Goal: Download file/media

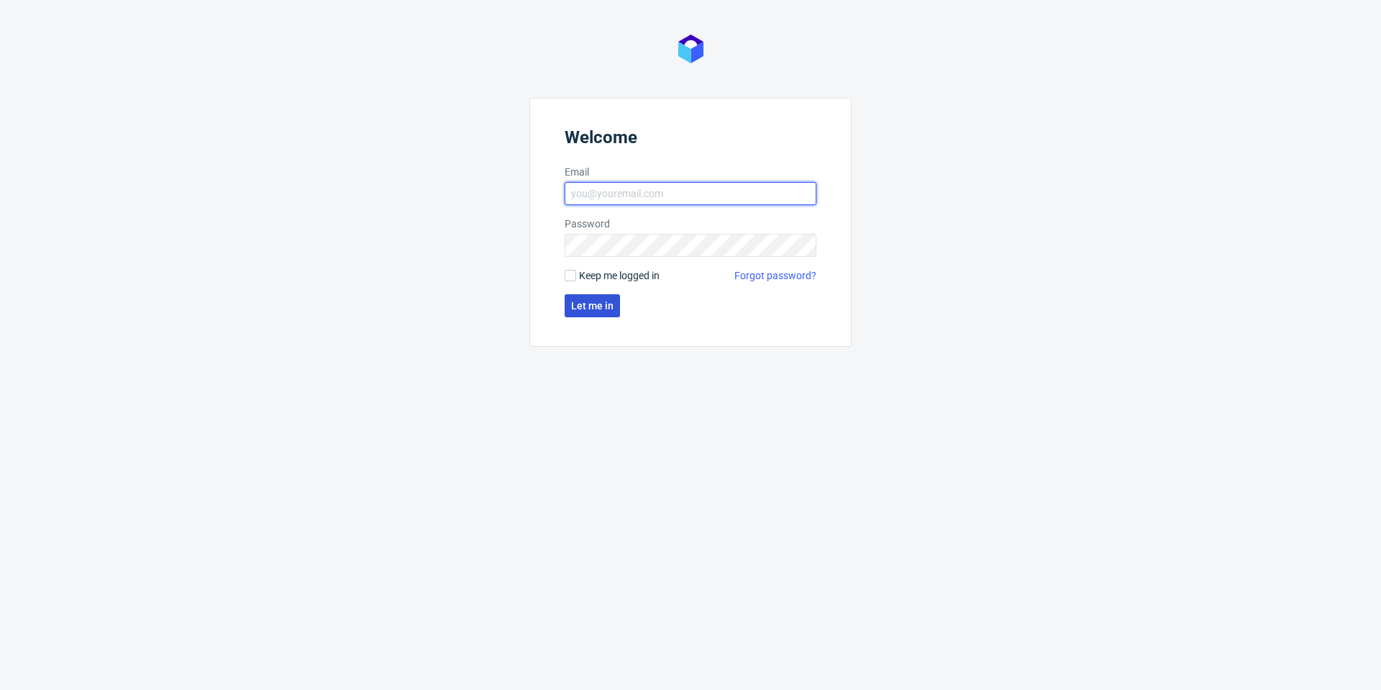
type input "[PERSON_NAME][EMAIL_ADDRESS][DOMAIN_NAME]"
click at [593, 311] on span "Let me in" at bounding box center [592, 306] width 42 height 10
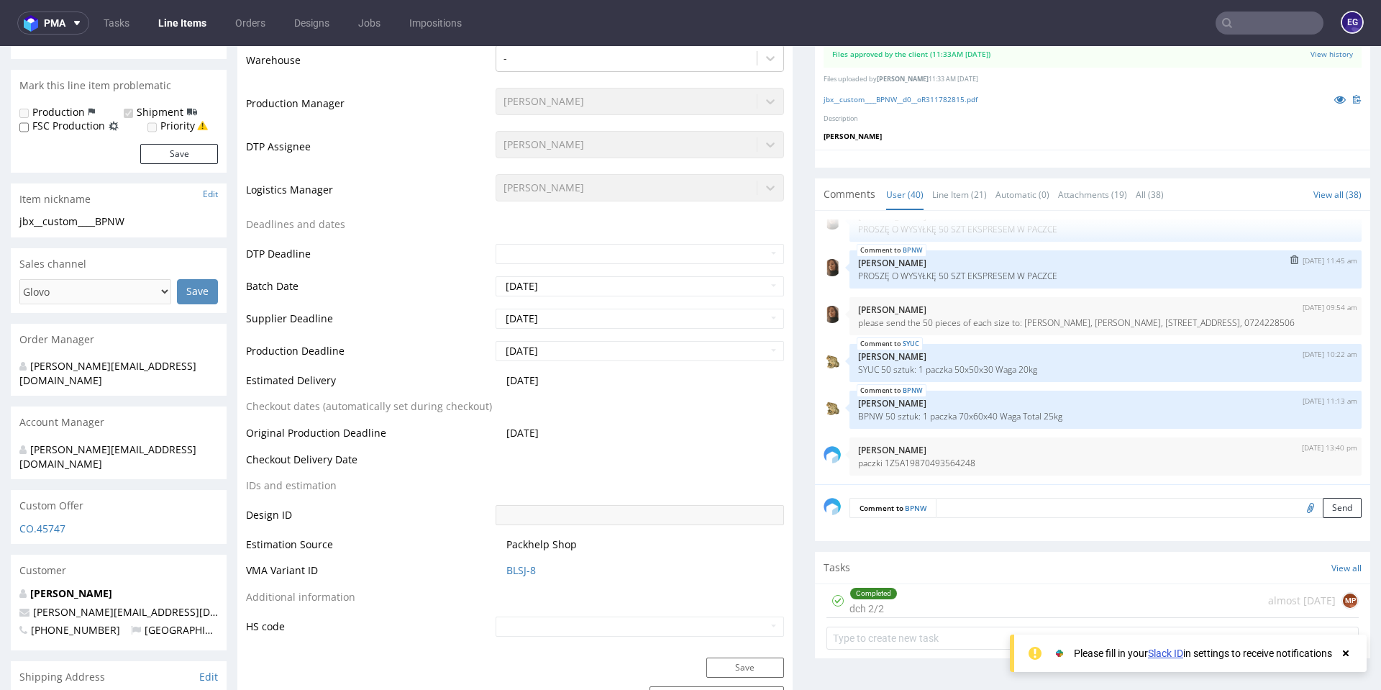
scroll to position [216, 0]
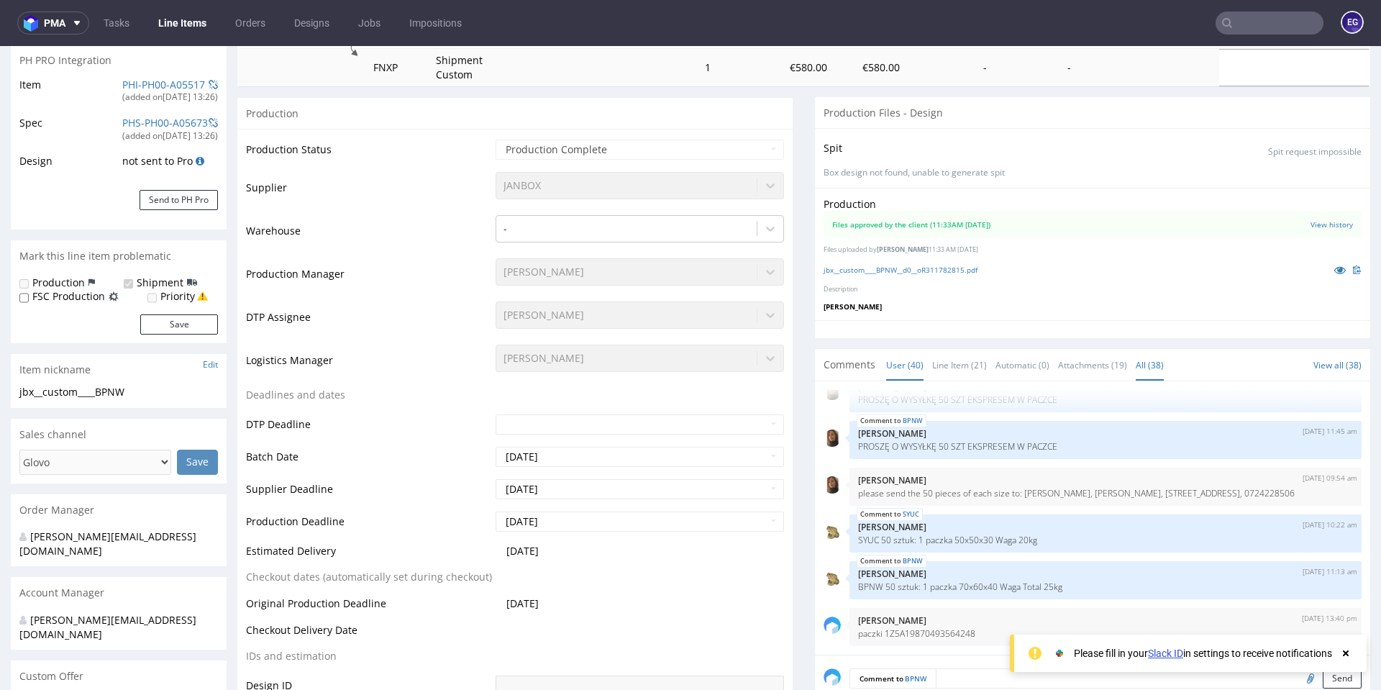
click at [1143, 367] on link "All (38)" at bounding box center [1149, 364] width 28 height 31
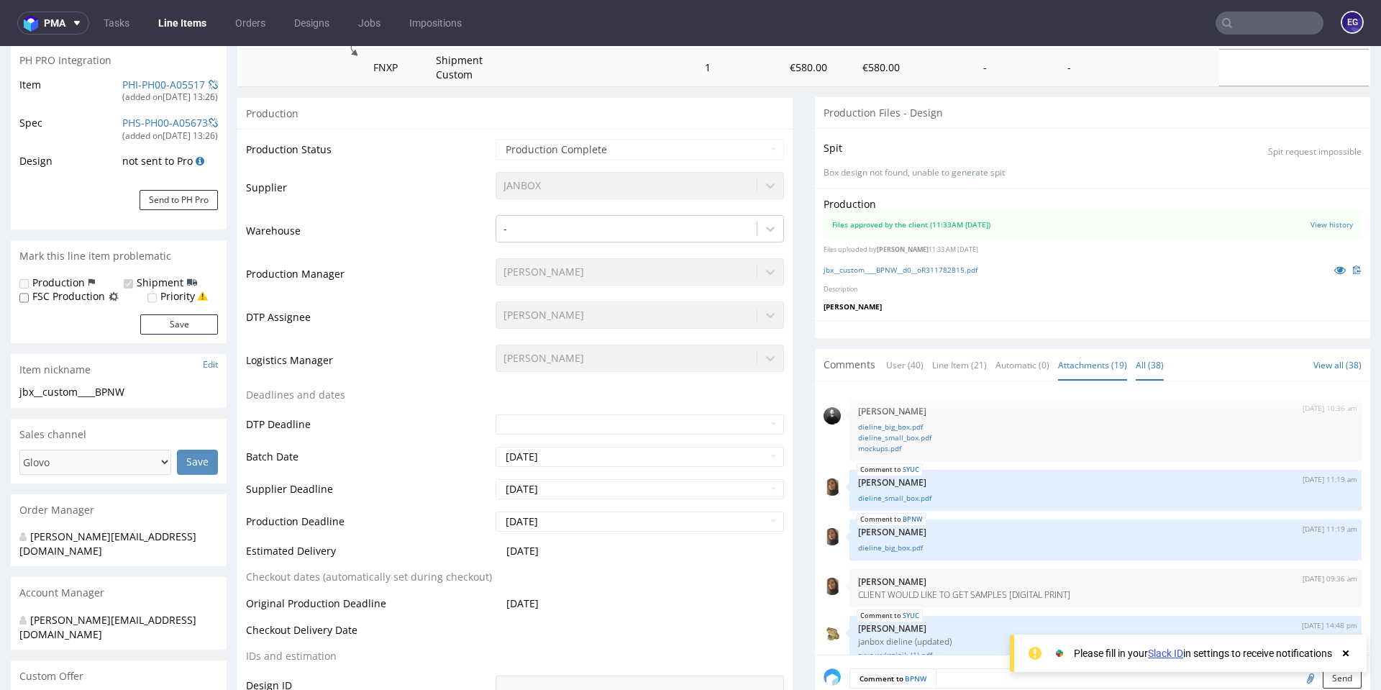
click at [1093, 370] on link "Attachments (19)" at bounding box center [1092, 364] width 69 height 31
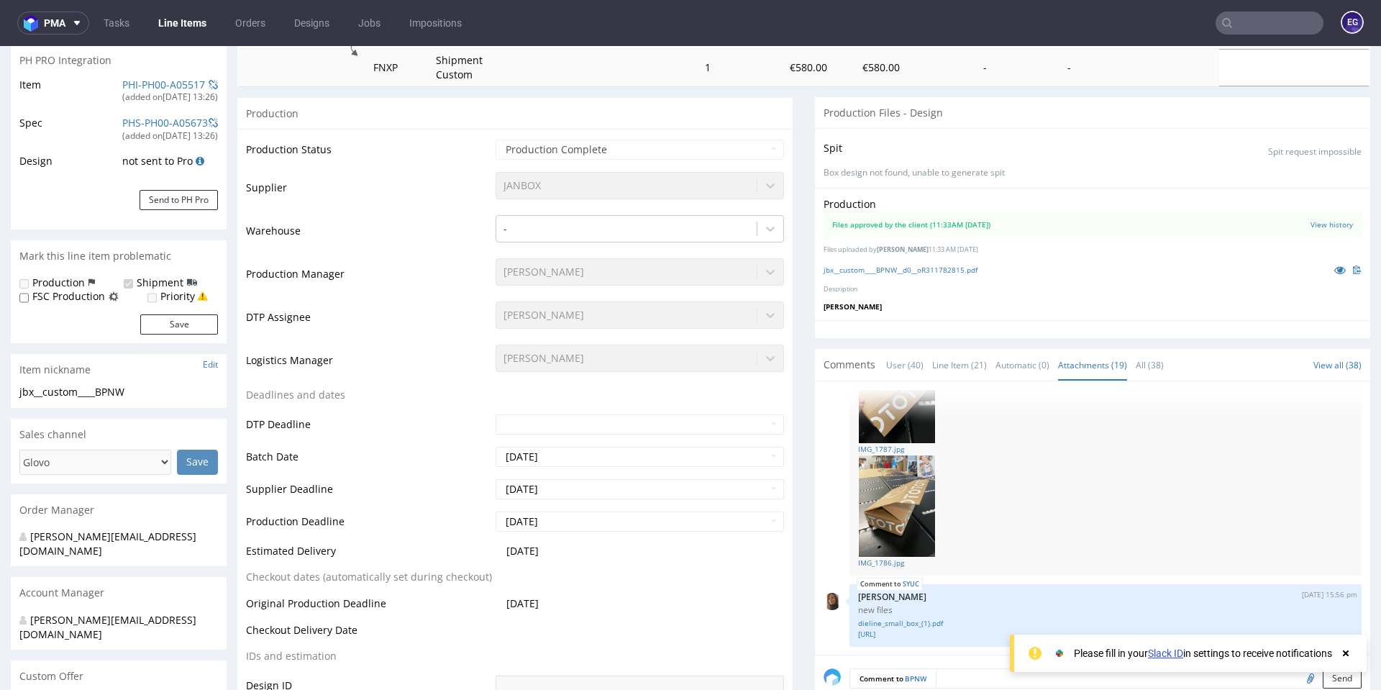
scroll to position [1586, 0]
click at [882, 563] on link "IMG_1786.jpg" at bounding box center [1105, 562] width 495 height 11
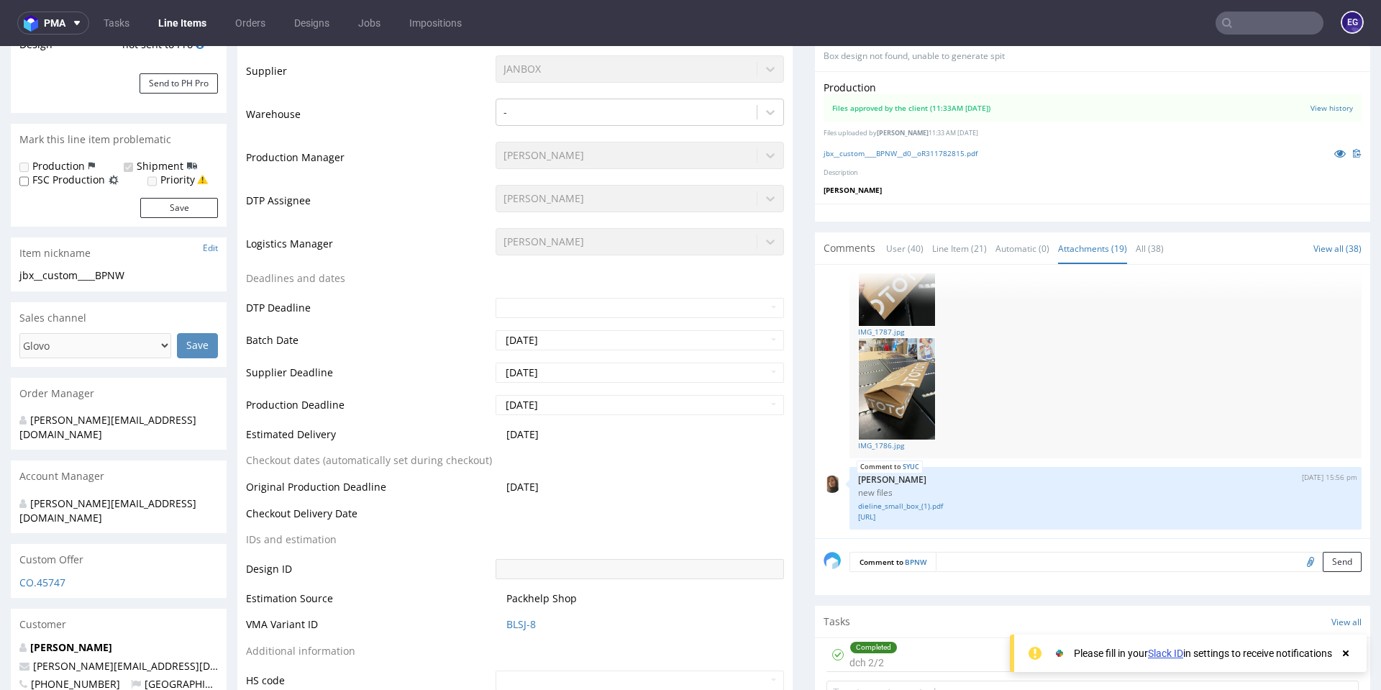
scroll to position [431, 0]
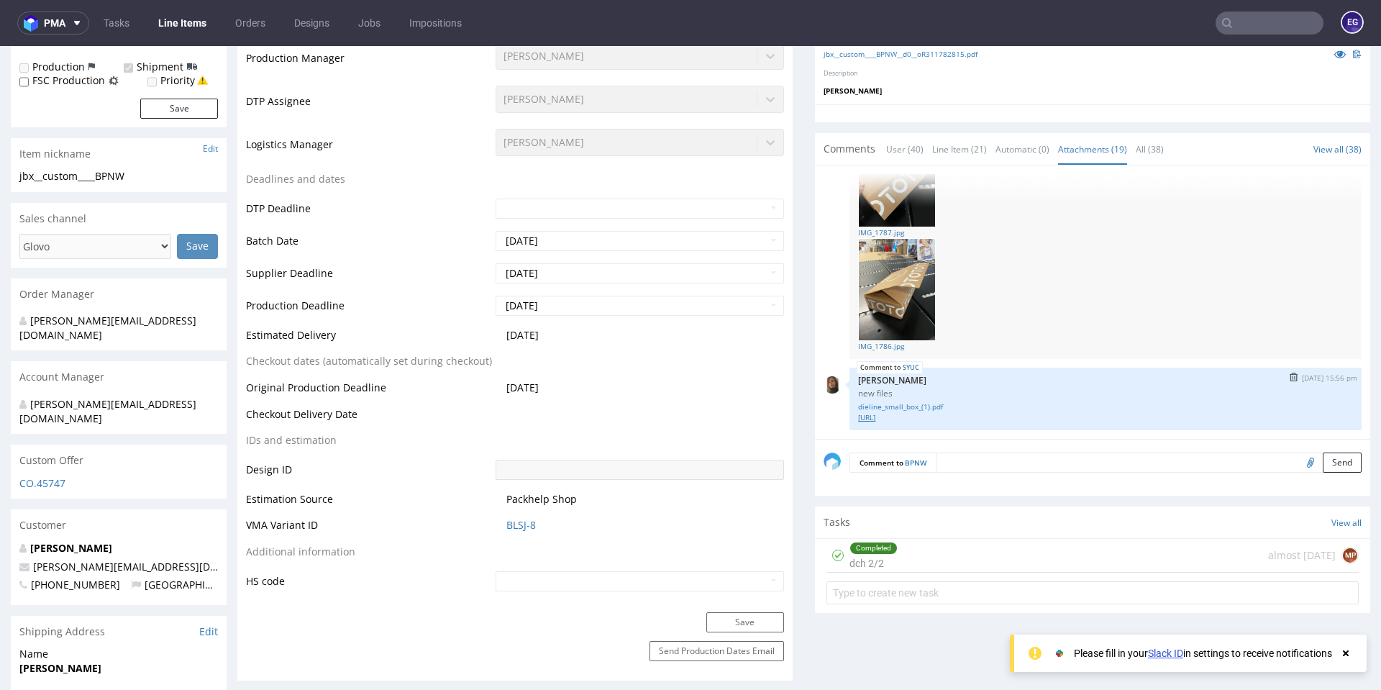
click at [895, 420] on link "[URL]" at bounding box center [1105, 417] width 495 height 11
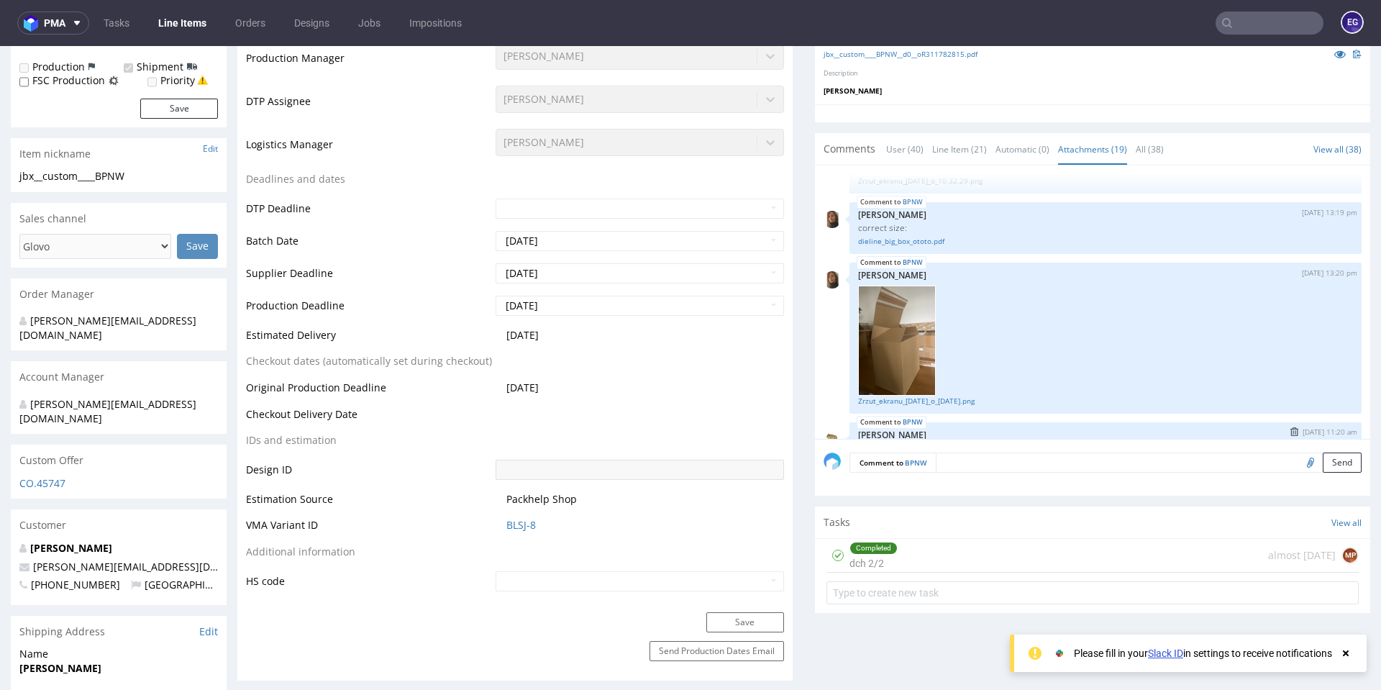
scroll to position [1083, 0]
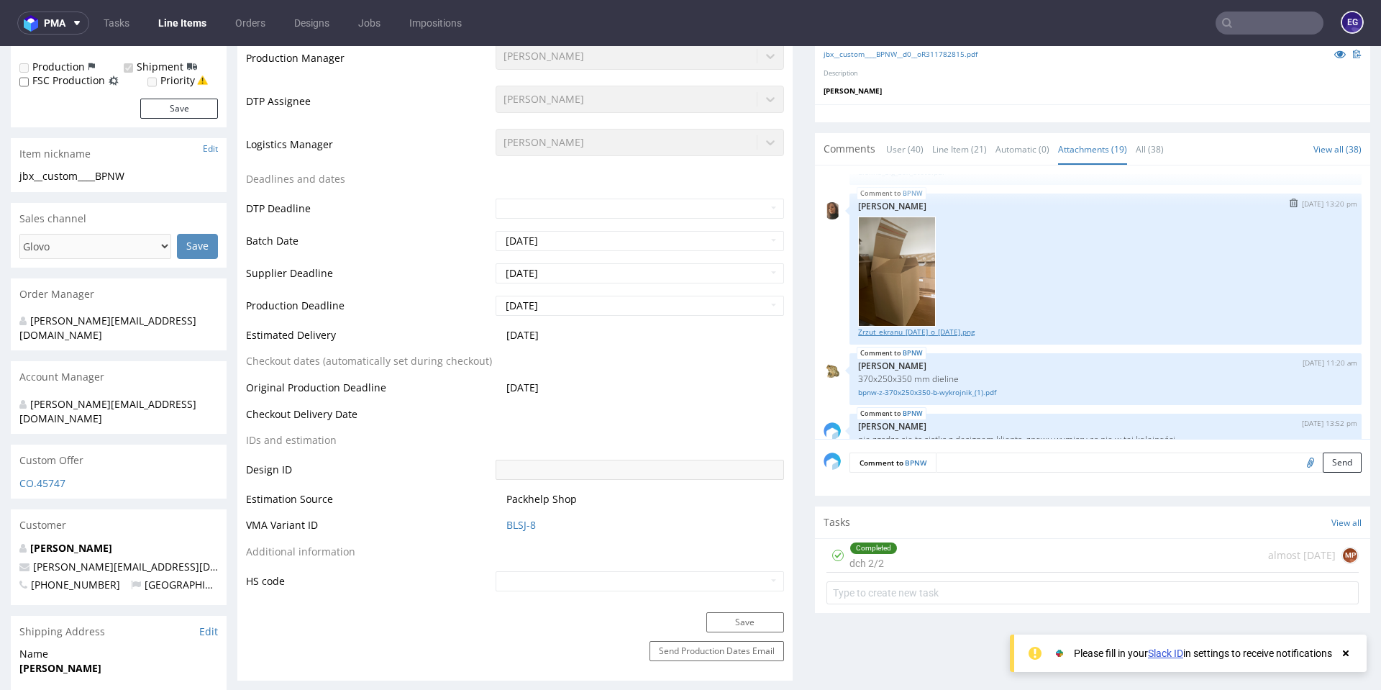
click at [953, 330] on link "Zrzut_ekranu_[DATE]_o_[DATE].png" at bounding box center [1105, 331] width 495 height 11
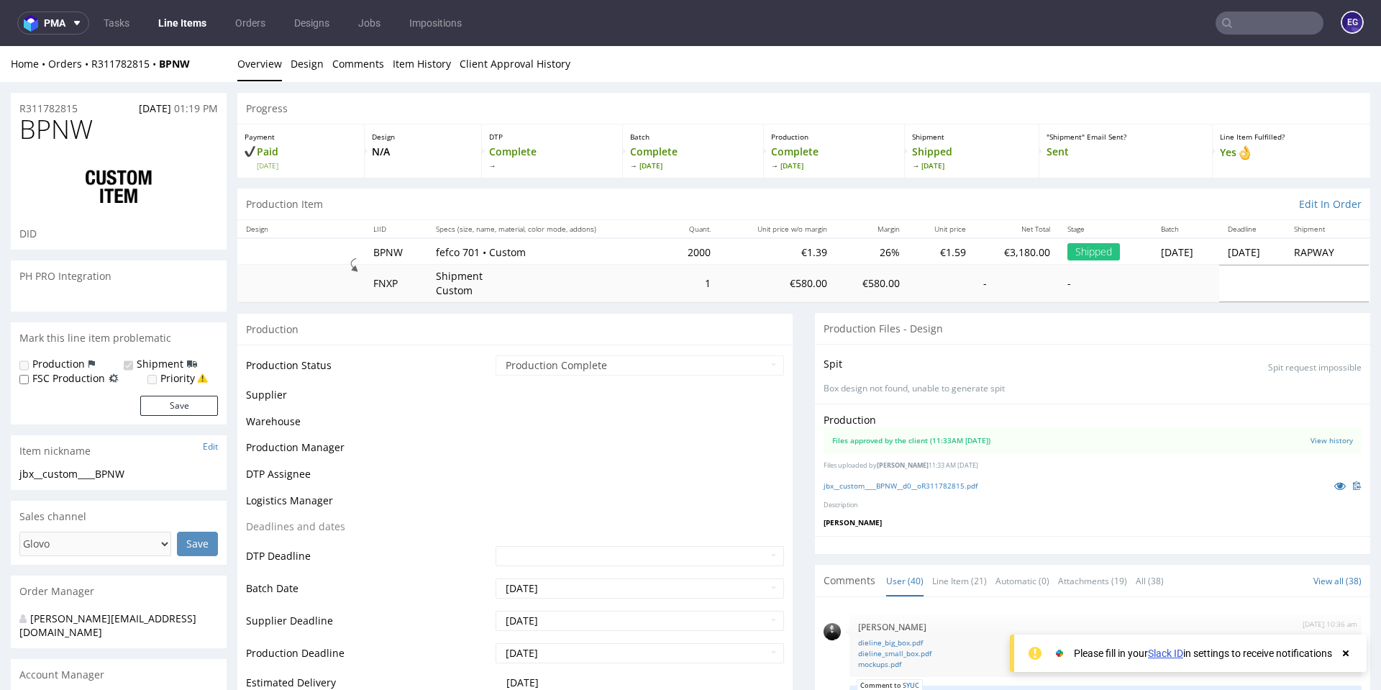
scroll to position [2600, 0]
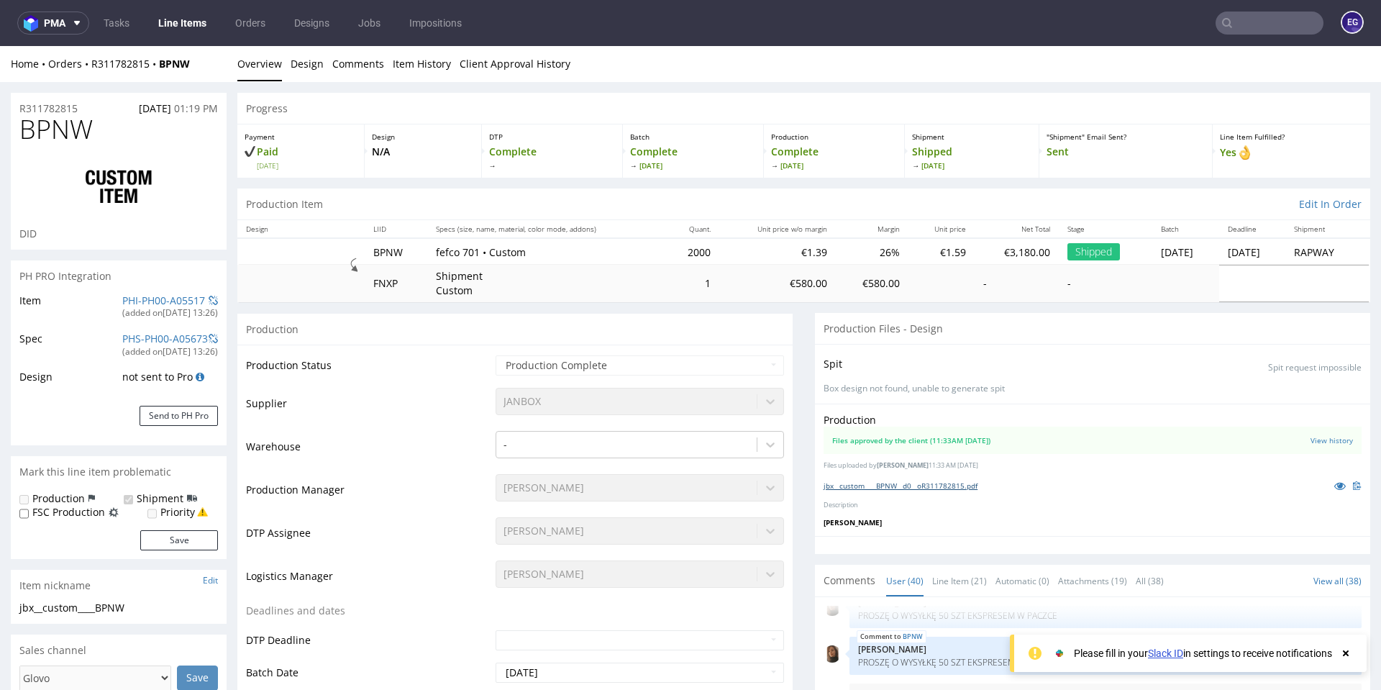
click at [931, 484] on link "jbx__custom____BPNW__d0__oR311782815.pdf" at bounding box center [900, 485] width 154 height 10
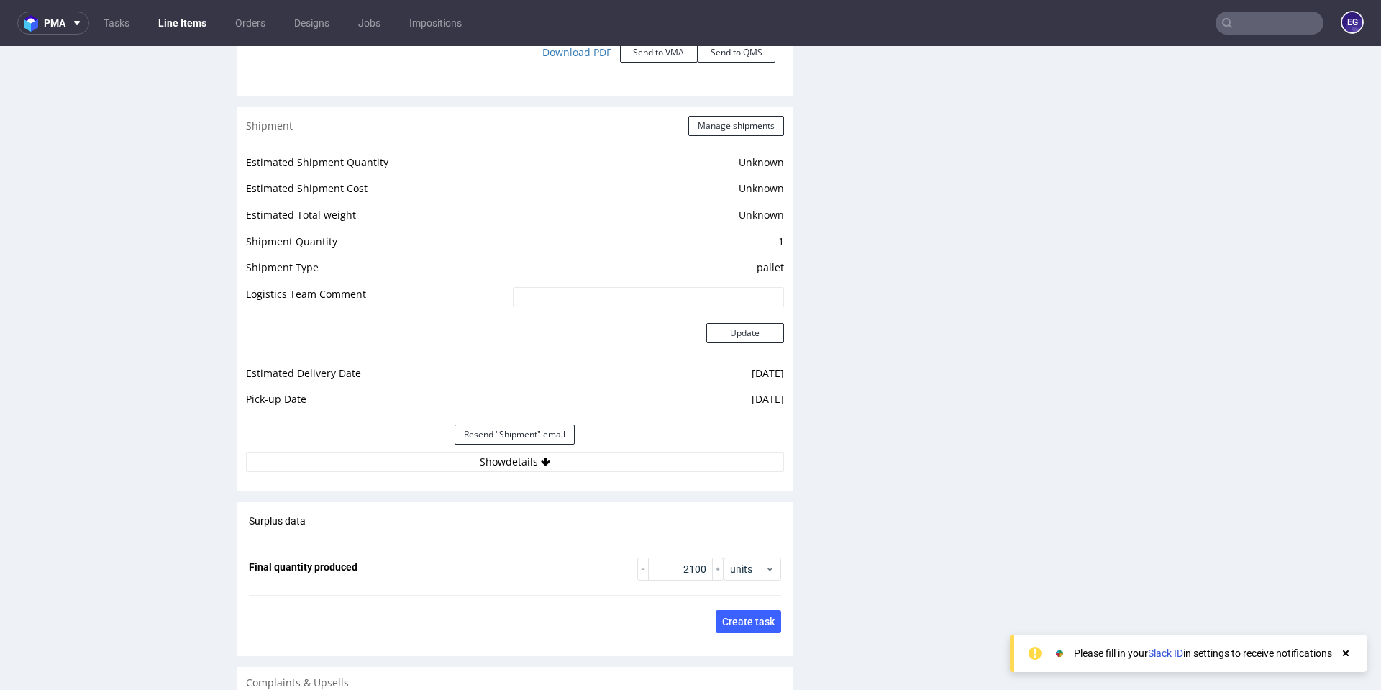
scroll to position [2223, 0]
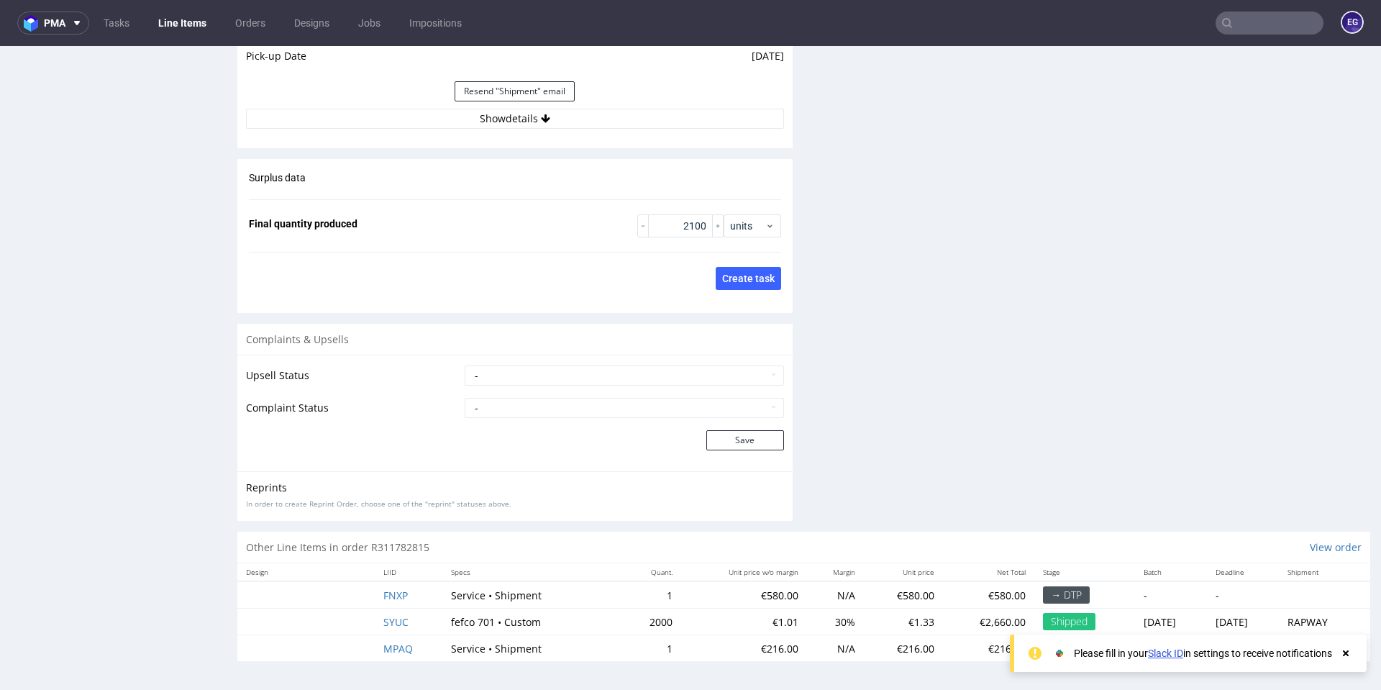
click at [1344, 657] on icon at bounding box center [1345, 653] width 13 height 12
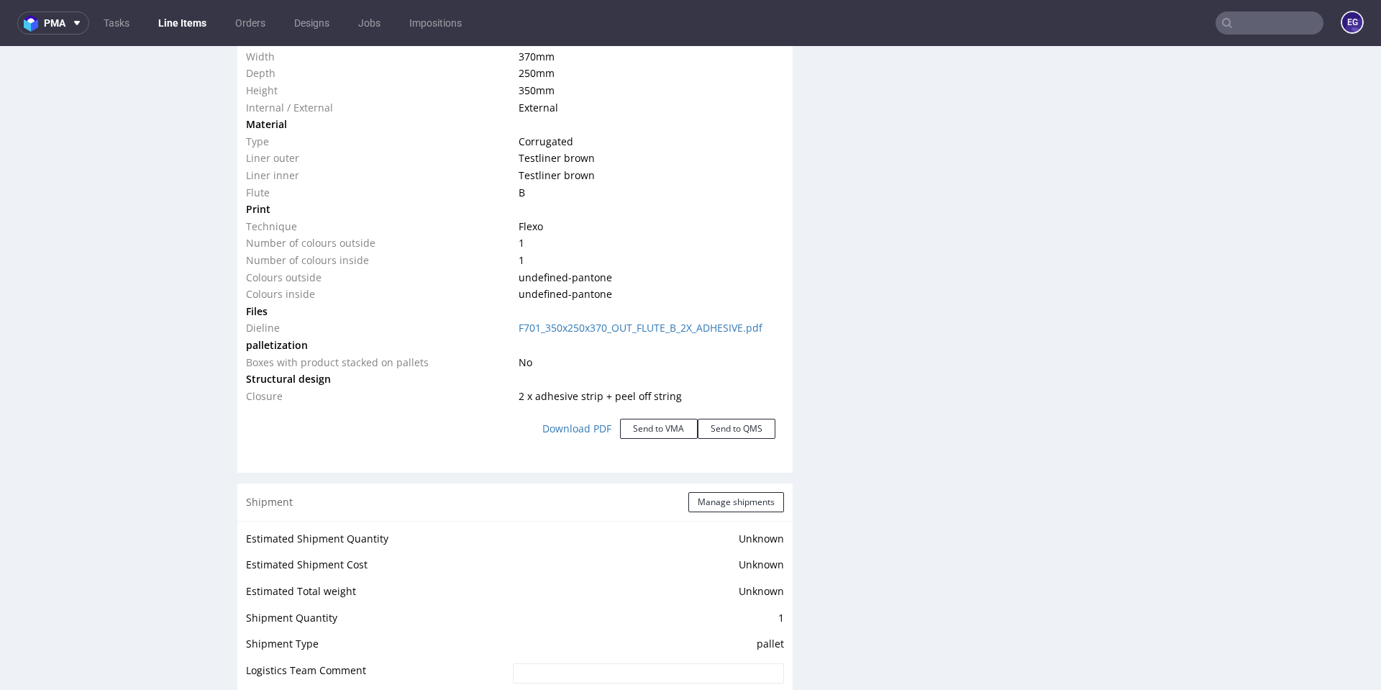
scroll to position [1289, 0]
